Goal: Task Accomplishment & Management: Manage account settings

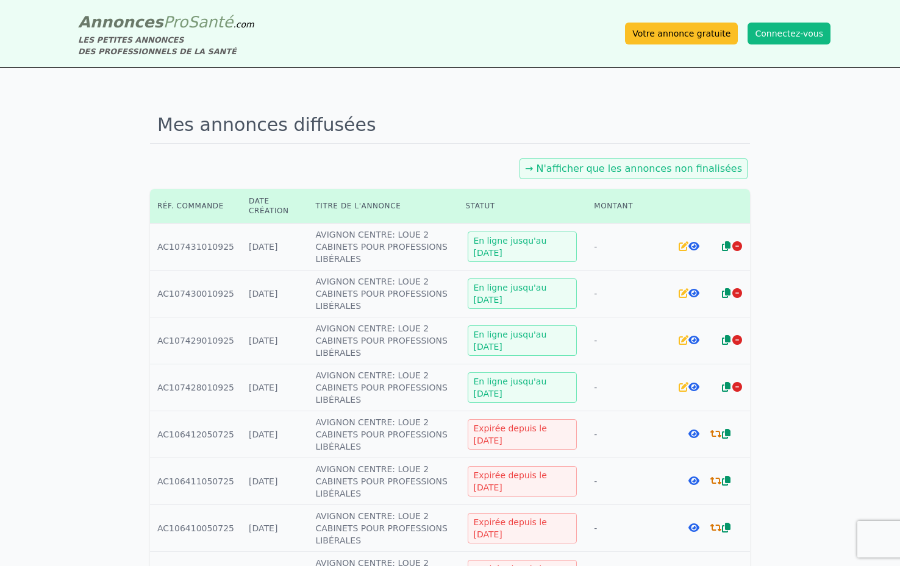
click at [696, 247] on icon at bounding box center [693, 246] width 11 height 10
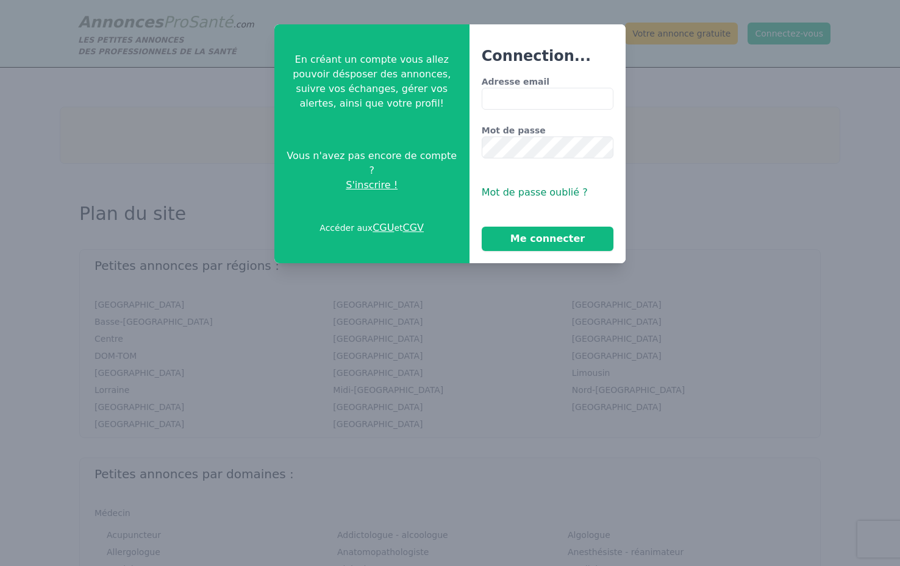
click at [503, 98] on input "Adresse email" at bounding box center [548, 99] width 132 height 22
type input "**********"
click at [531, 237] on button "Me connecter" at bounding box center [548, 239] width 132 height 24
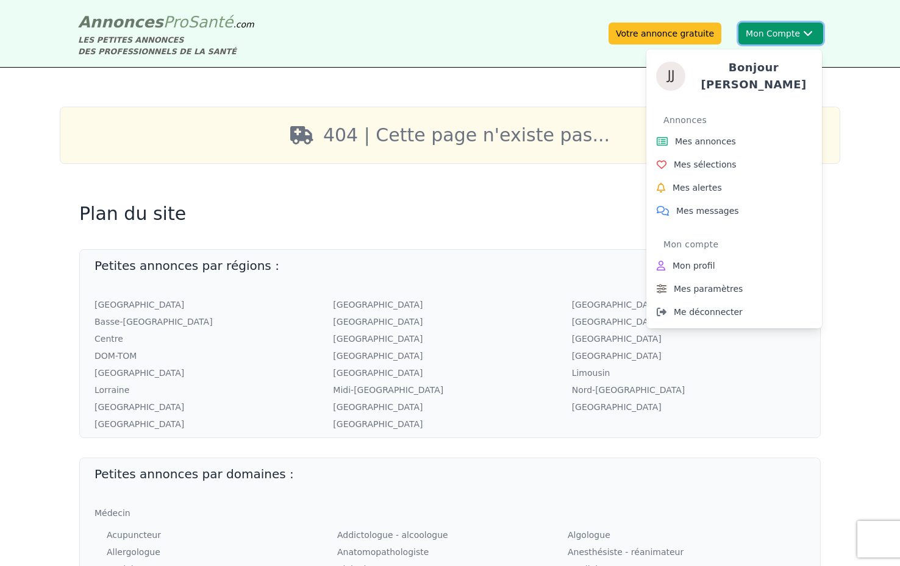
click at [764, 71] on h4 "Bonjour [PERSON_NAME]" at bounding box center [753, 76] width 117 height 34
click at [727, 137] on span "Mes annonces" at bounding box center [705, 141] width 61 height 12
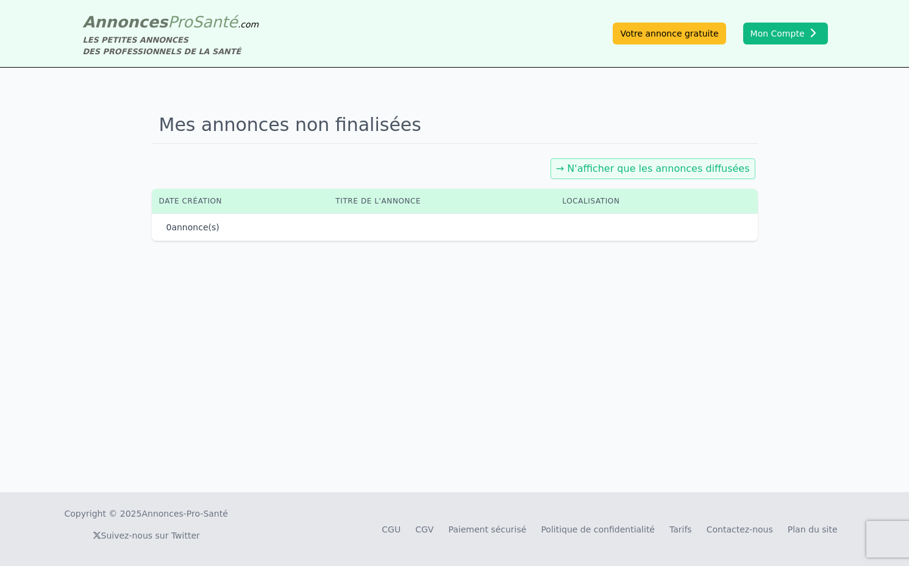
click at [650, 166] on link "→ N'afficher que les annonces diffusées" at bounding box center [653, 169] width 194 height 12
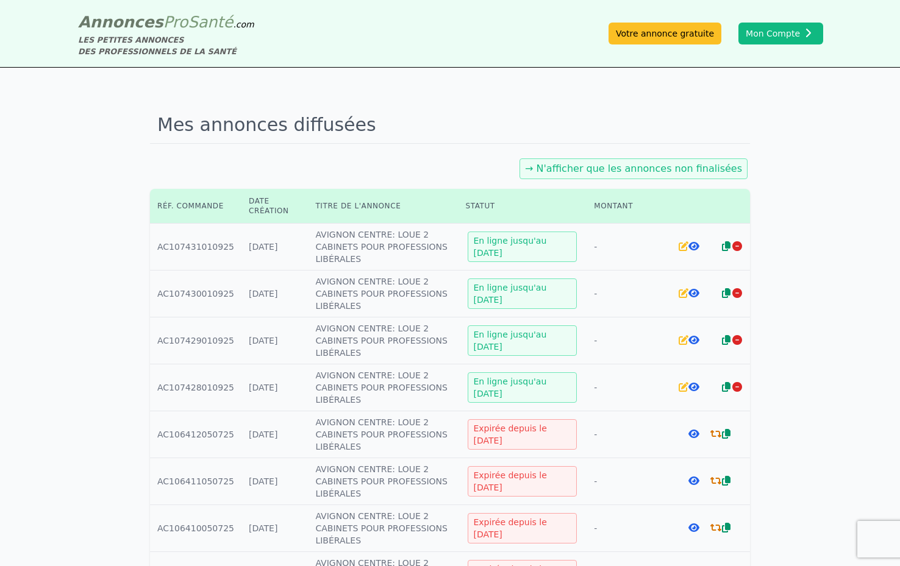
click at [696, 250] on icon at bounding box center [693, 246] width 11 height 10
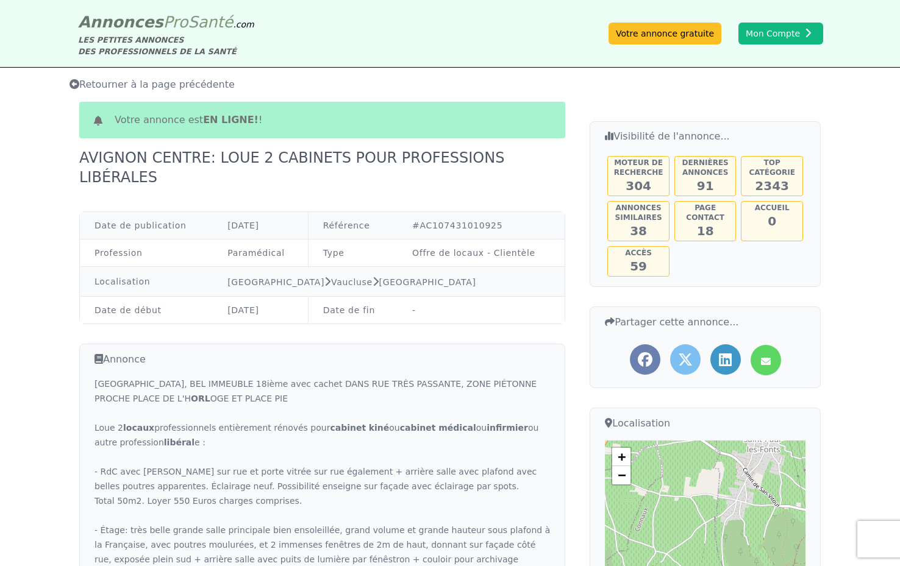
click at [75, 87] on icon at bounding box center [75, 84] width 10 height 10
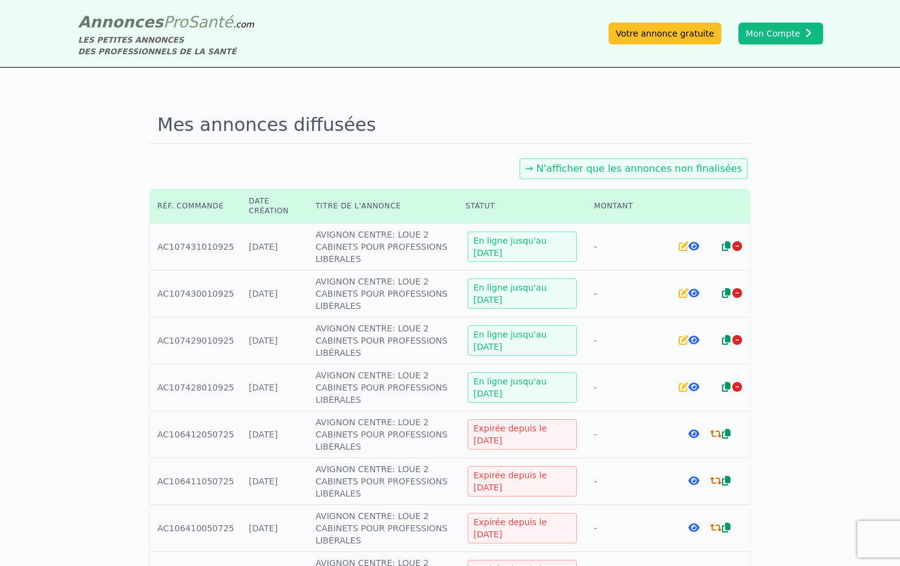
click at [680, 248] on icon at bounding box center [684, 246] width 10 height 10
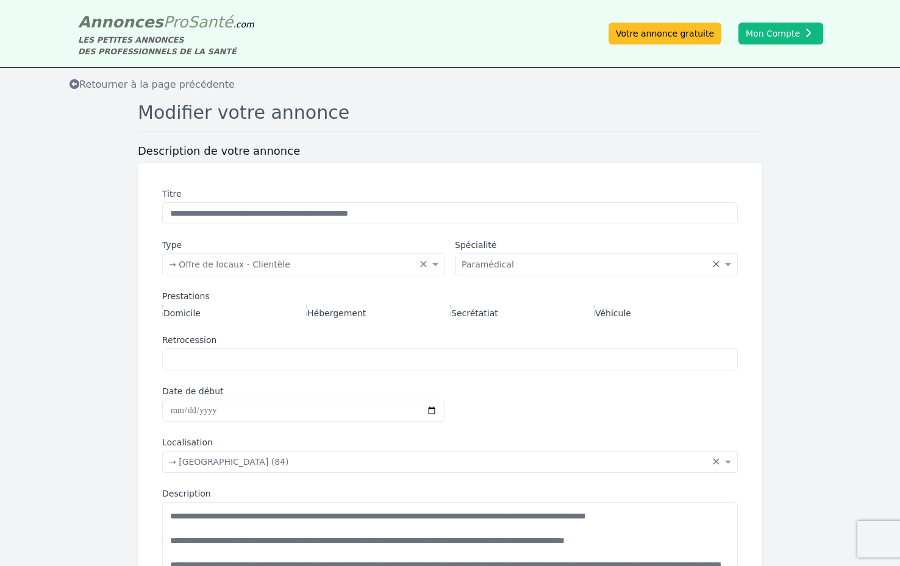
click at [73, 84] on icon at bounding box center [75, 84] width 10 height 10
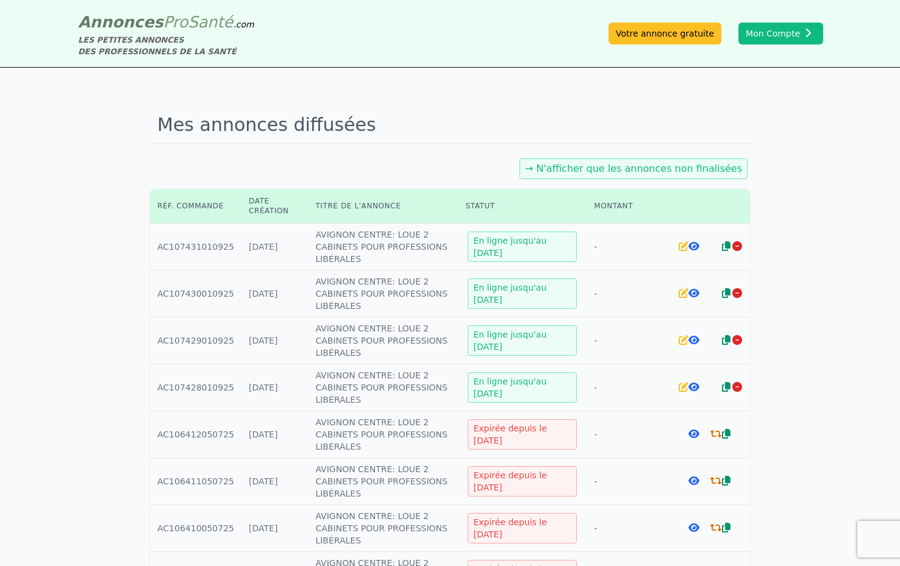
scroll to position [1, 0]
